Goal: Find specific page/section: Find specific page/section

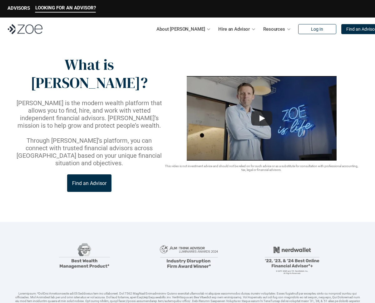
click at [30, 26] on img at bounding box center [25, 29] width 35 height 10
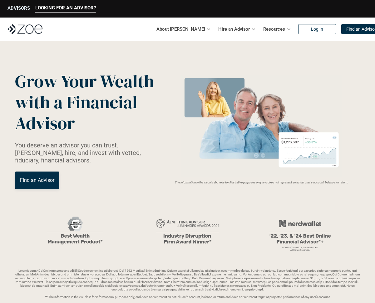
click at [20, 8] on p "ADVISORS" at bounding box center [19, 8] width 23 height 6
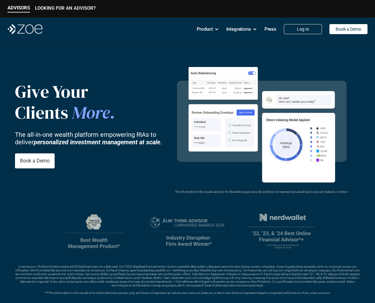
click at [69, 5] on p "LOOKING FOR AN ADVISOR?" at bounding box center [65, 8] width 61 height 6
